Goal: Find contact information: Find contact information

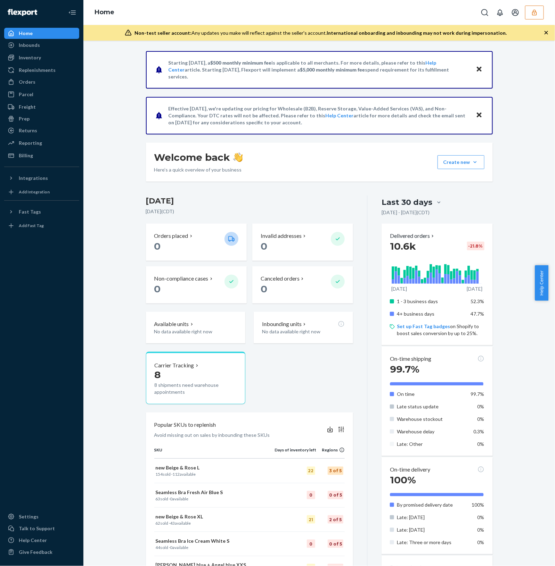
click at [529, 14] on button "button" at bounding box center [534, 13] width 19 height 14
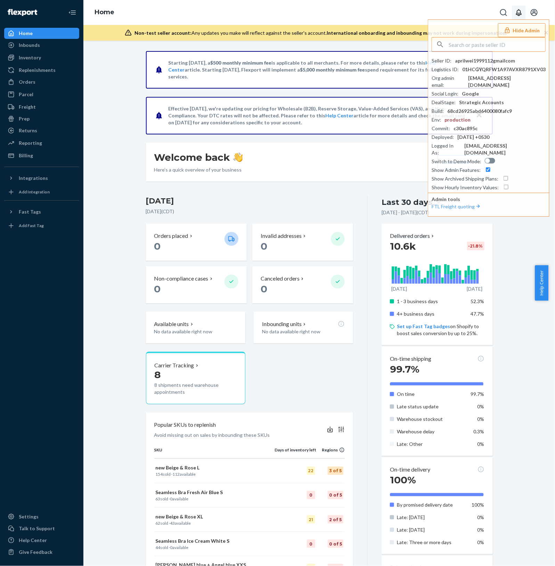
click at [517, 12] on icon "Open notifications" at bounding box center [519, 12] width 6 height 7
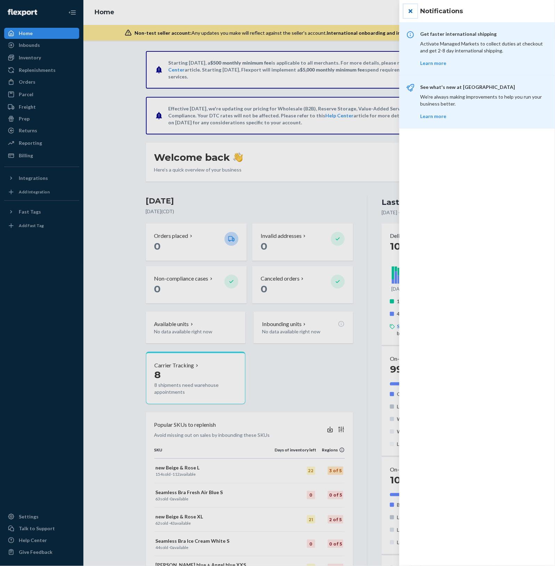
click at [412, 11] on button "close" at bounding box center [410, 11] width 14 height 14
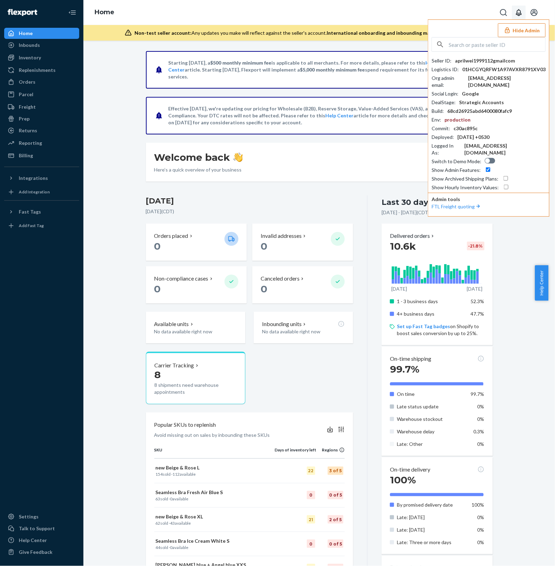
click at [517, 30] on button "Hide Admin" at bounding box center [522, 30] width 48 height 14
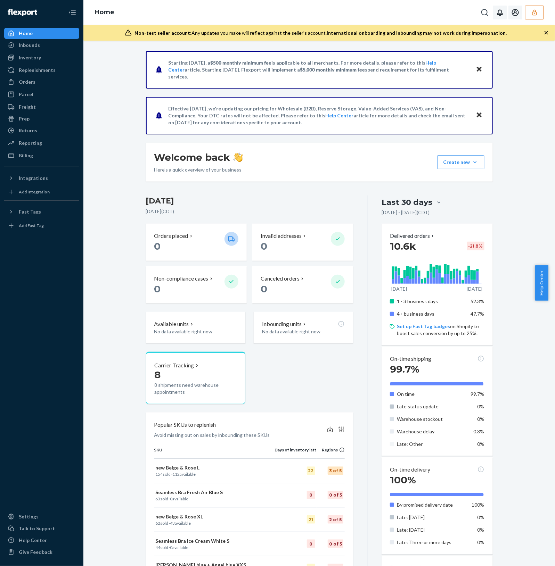
click at [510, 11] on button "Open account menu" at bounding box center [515, 13] width 14 height 14
click at [490, 33] on div "Settings" at bounding box center [500, 35] width 52 height 13
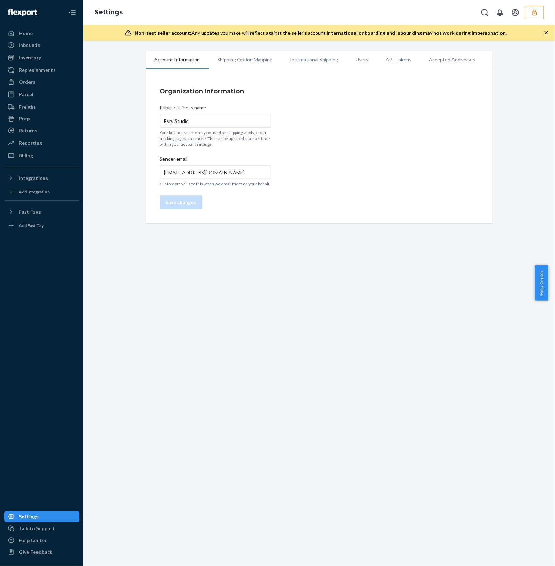
click at [361, 56] on li "Users" at bounding box center [362, 59] width 30 height 17
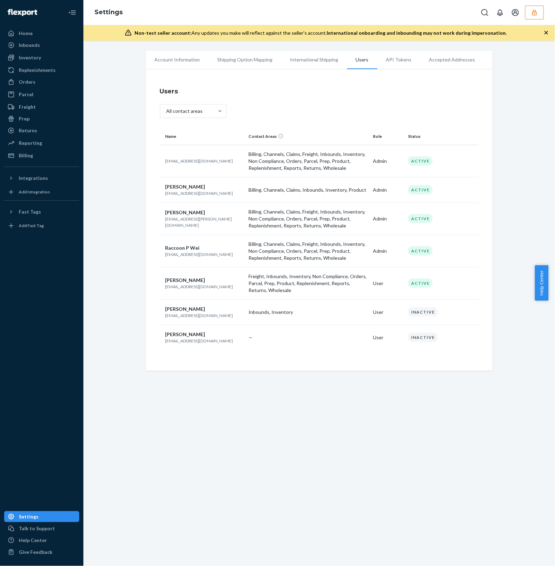
click at [178, 222] on p "[EMAIL_ADDRESS][PERSON_NAME][DOMAIN_NAME]" at bounding box center [204, 222] width 78 height 12
copy p "[EMAIL_ADDRESS][PERSON_NAME][DOMAIN_NAME]"
drag, startPoint x: 528, startPoint y: 15, endPoint x: 521, endPoint y: 35, distance: 21.7
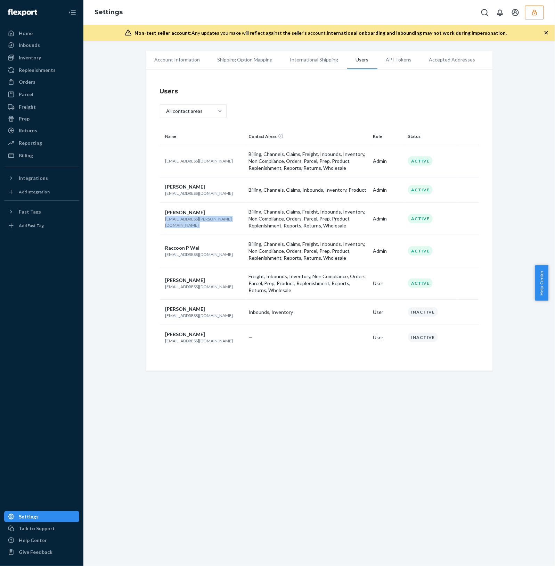
click at [528, 15] on button "button" at bounding box center [534, 13] width 19 height 14
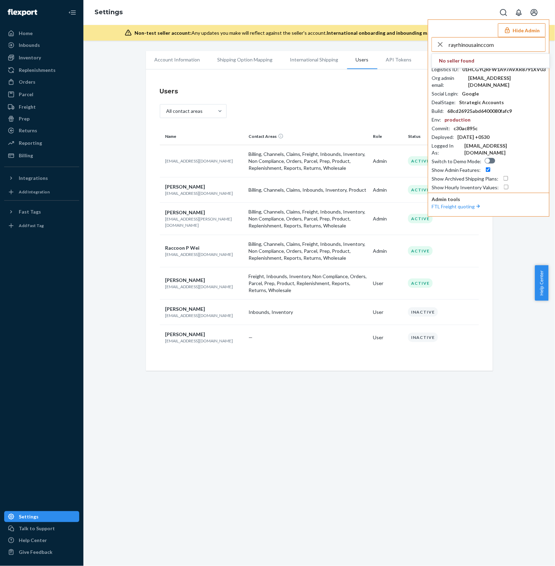
type input "rayrhinousainccom"
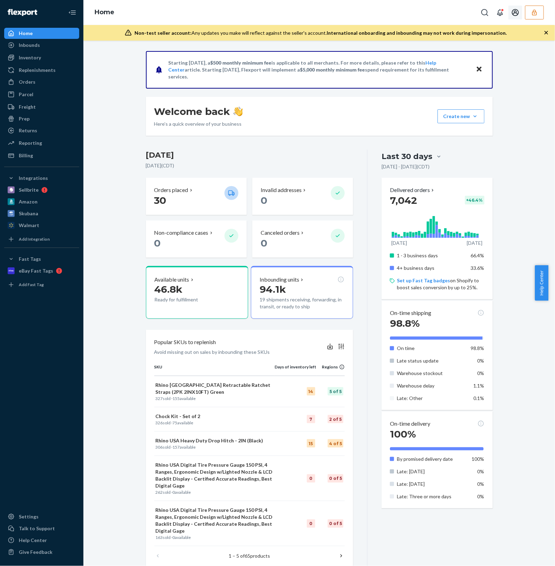
click at [519, 11] on button "Open account menu" at bounding box center [515, 13] width 14 height 14
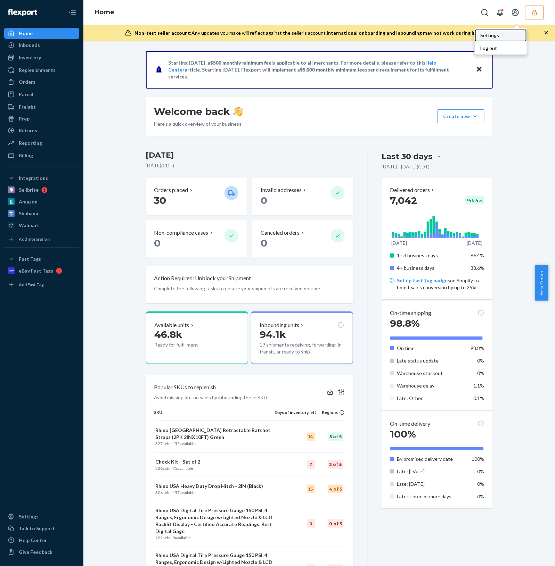
click at [499, 38] on div "Settings" at bounding box center [500, 35] width 52 height 13
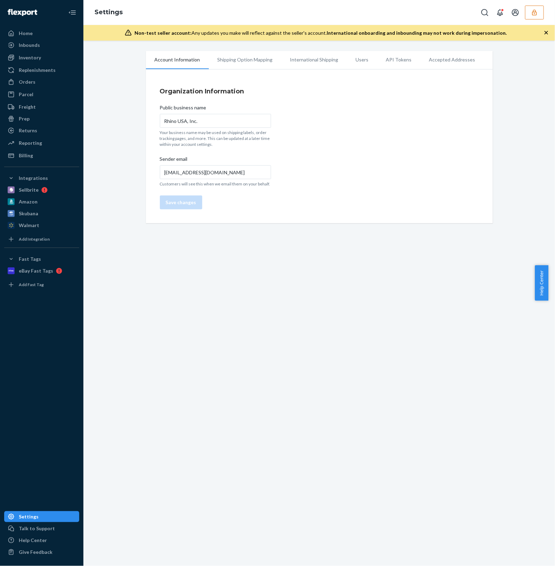
click at [349, 58] on li "Users" at bounding box center [362, 59] width 30 height 17
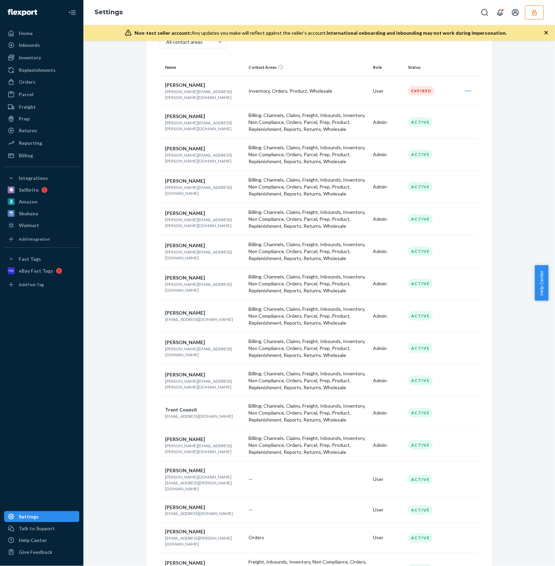
scroll to position [104, 0]
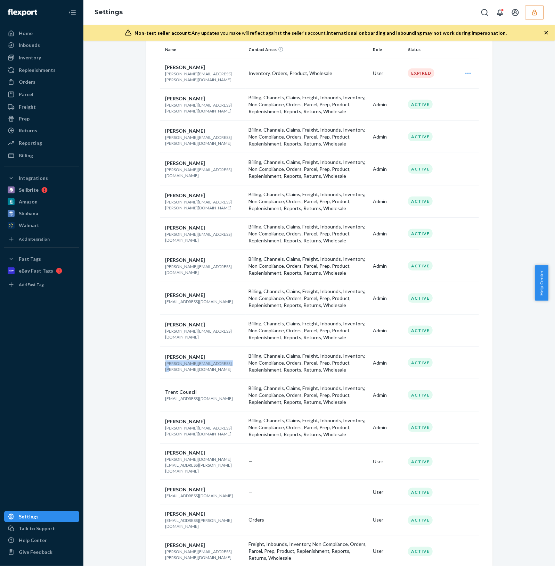
drag, startPoint x: 159, startPoint y: 358, endPoint x: 220, endPoint y: 365, distance: 61.2
click at [222, 364] on td "Thomas Nielsen thomas.nielsen@rhinousainc.com" at bounding box center [203, 363] width 86 height 32
copy p "[PERSON_NAME][EMAIL_ADDRESS][PERSON_NAME][DOMAIN_NAME]"
